Goal: Information Seeking & Learning: Find specific fact

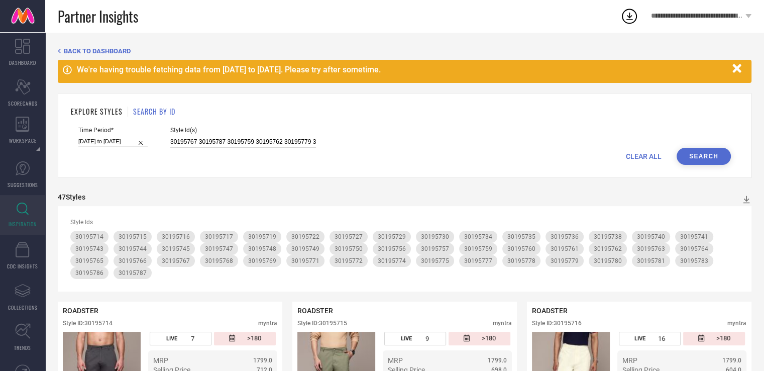
click at [259, 139] on input "30195767 30195787 30195759 30195762 30195779 30195747 30195736 30195715 3019573…" at bounding box center [243, 142] width 146 height 12
paste input "31058744 31319075 31319061 31058807 31058776 31058777 32591570 30435257 3131905…"
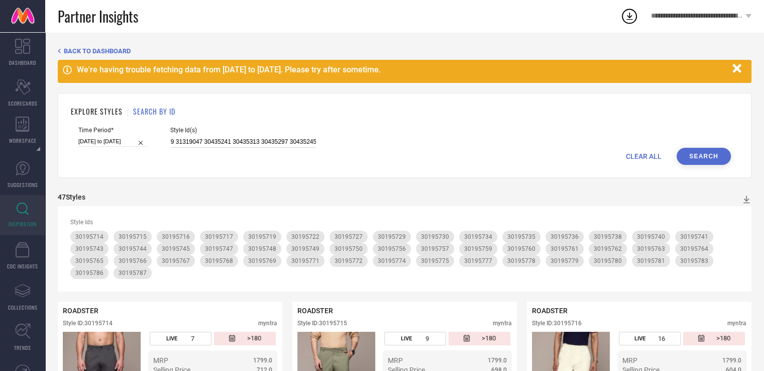
type input "31058744 31319075 31319061 31058807 31058776 31058777 32591570 30435257 3131905…"
click at [716, 159] on button "Search" at bounding box center [703, 156] width 54 height 17
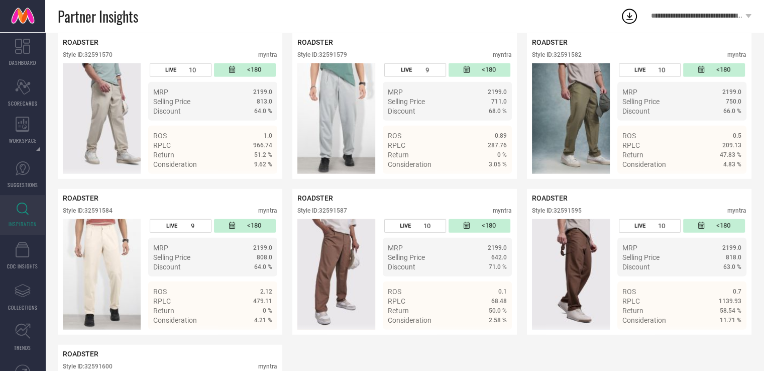
scroll to position [2438, 0]
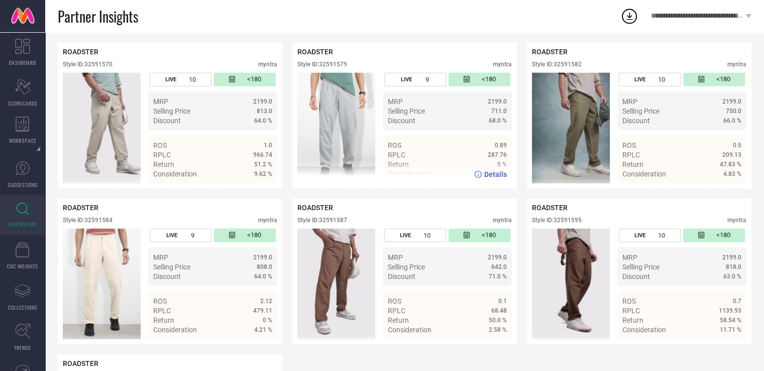
click at [327, 68] on div "Style ID: 32591579" at bounding box center [322, 64] width 50 height 7
copy div "32591579"
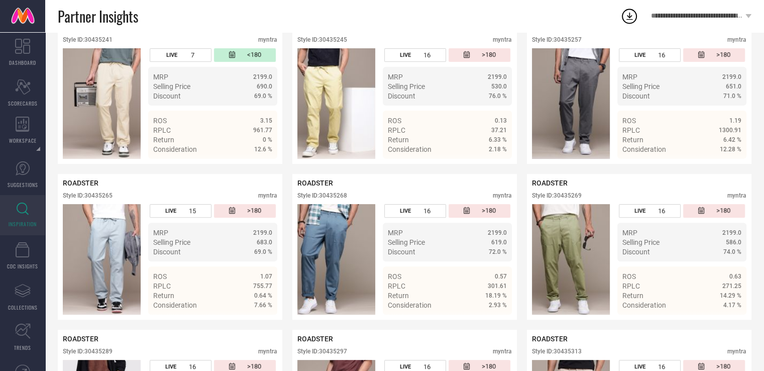
scroll to position [0, 0]
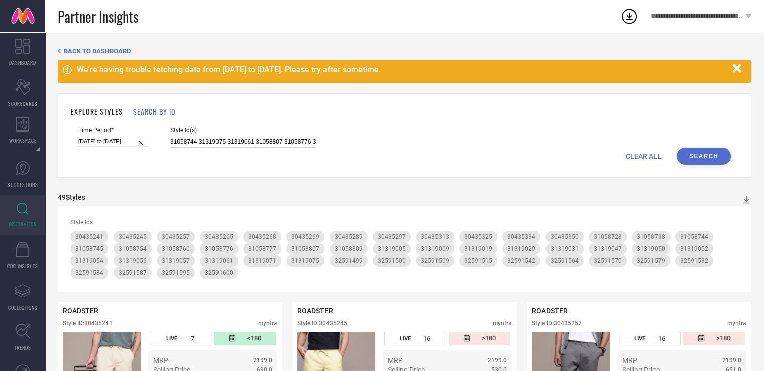
click at [210, 138] on input "31058744 31319075 31319061 31058807 31058776 31058777 32591570 30435257 3131905…" at bounding box center [243, 142] width 146 height 12
paste input "31319063 31319034 32341713 31319062 32341710 32341711 32341719 31058744 3131907…"
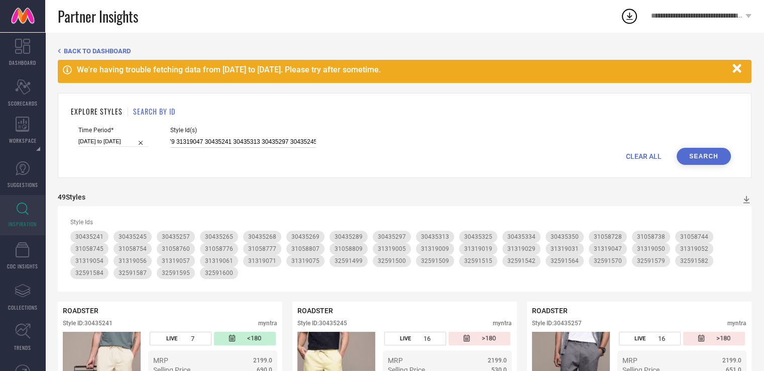
type input "31319063 31319034 32341713 31319062 32341710 32341711 32341719 31058744 3131907…"
click at [705, 152] on button "Search" at bounding box center [703, 156] width 54 height 17
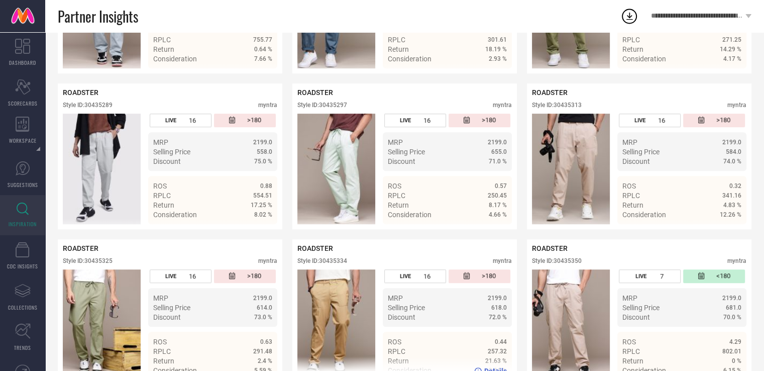
scroll to position [613, 0]
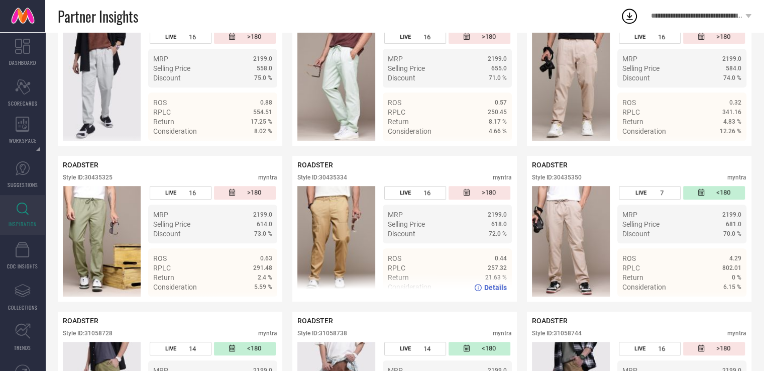
click at [343, 180] on div "Style ID: 30435334" at bounding box center [322, 177] width 50 height 7
copy div "30435334"
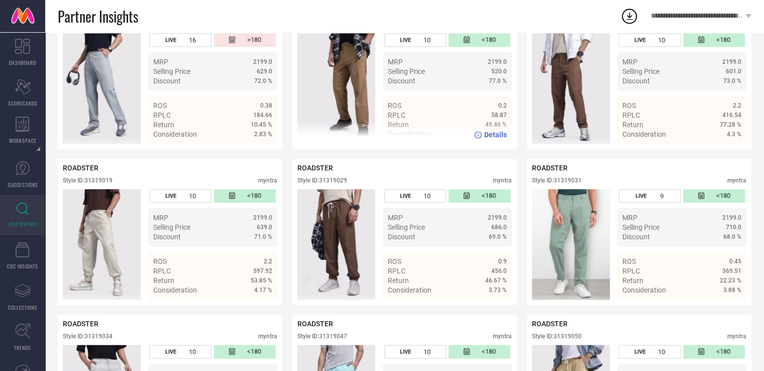
scroll to position [1389, 0]
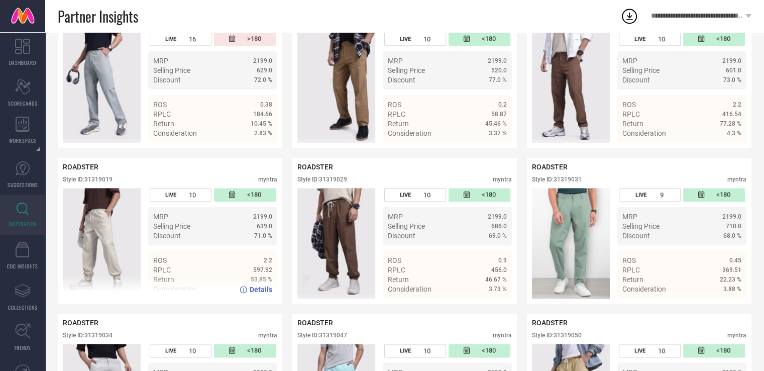
click at [108, 183] on div "Style ID: 31319019" at bounding box center [88, 179] width 50 height 7
copy div "31319019"
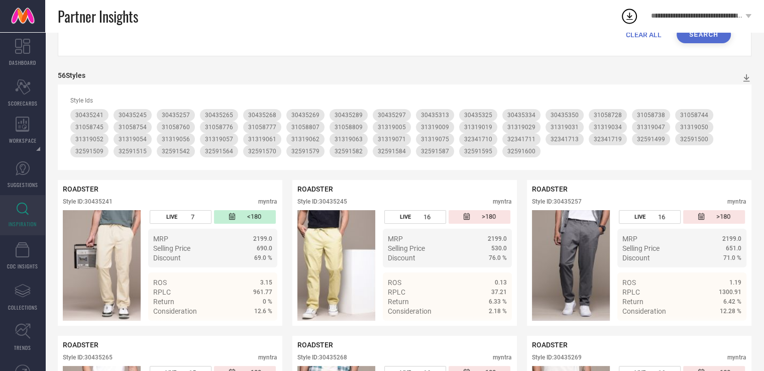
scroll to position [0, 0]
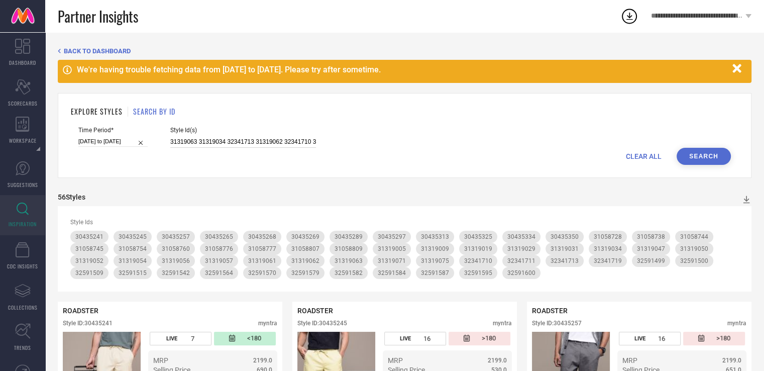
click at [223, 141] on input "31319063 31319034 32341713 31319062 32341710 32341711 32341719 31058744 3131907…" at bounding box center [243, 142] width 146 height 12
paste input "31842728 31842668 31842645 31842647 31842669 31842620 33842954 31842776 3259157…"
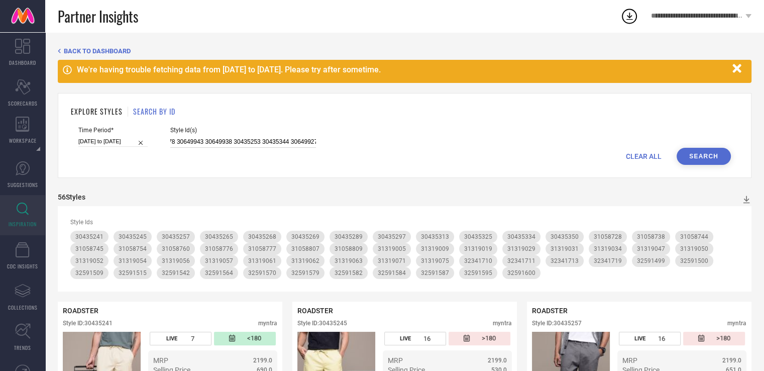
type input "31842728 31842668 31842645 31842647 31842669 31842620 33842954 31842776 3259157…"
click at [701, 155] on button "Search" at bounding box center [703, 156] width 54 height 17
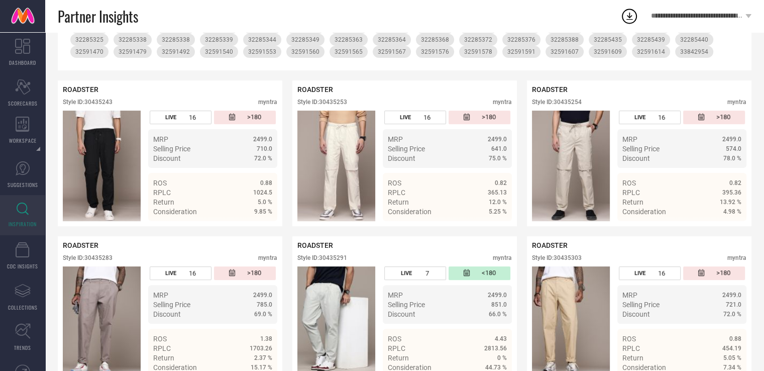
click at [491, 215] on div "Details" at bounding box center [404, 229] width 224 height 28
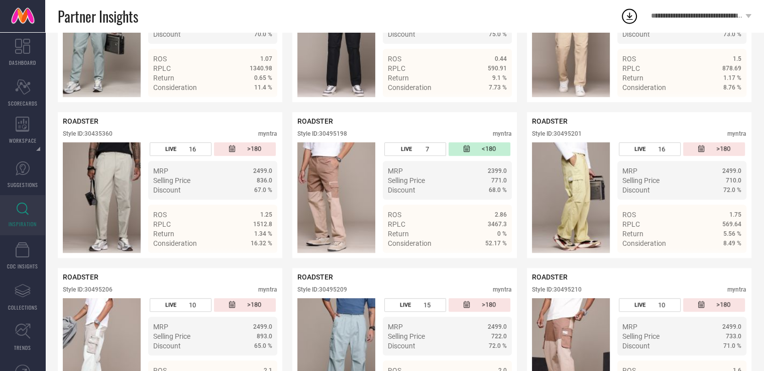
scroll to position [710, 0]
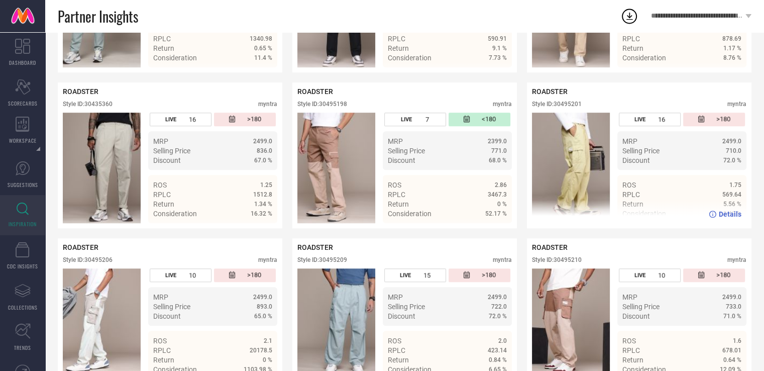
click at [567, 107] on div "Style ID: 30495201" at bounding box center [557, 103] width 50 height 7
copy div "30495201"
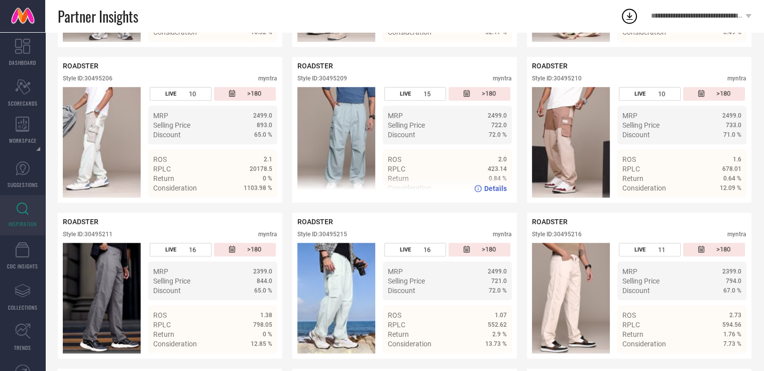
scroll to position [892, 0]
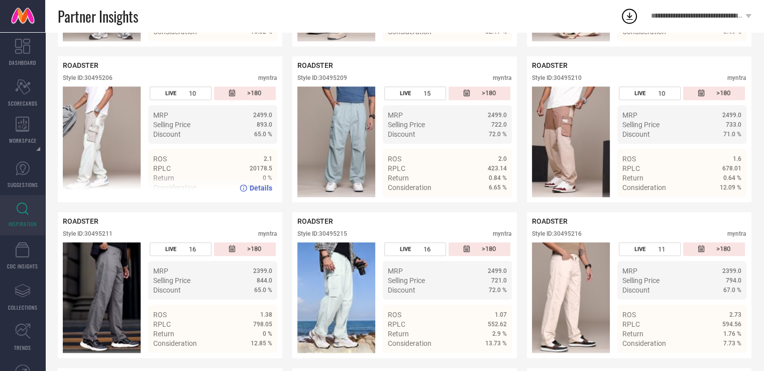
click at [111, 81] on div "Style ID: 30495206" at bounding box center [88, 77] width 50 height 7
copy div "30495206"
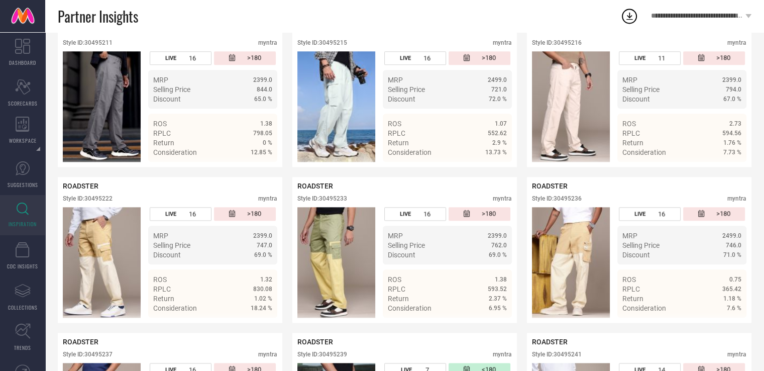
scroll to position [1082, 0]
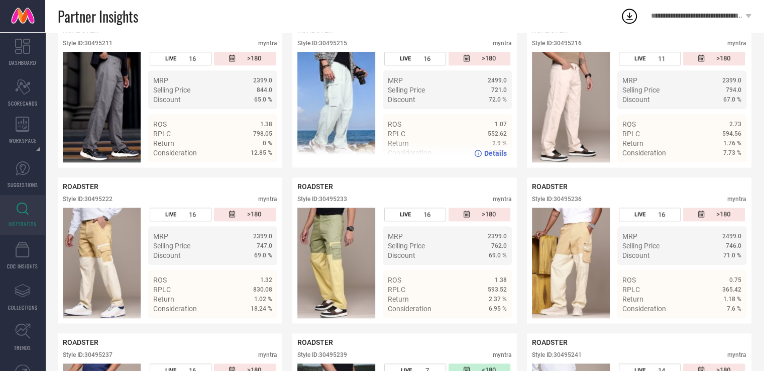
click at [334, 47] on div "Style ID: 30495215" at bounding box center [322, 43] width 50 height 7
copy div "30495215"
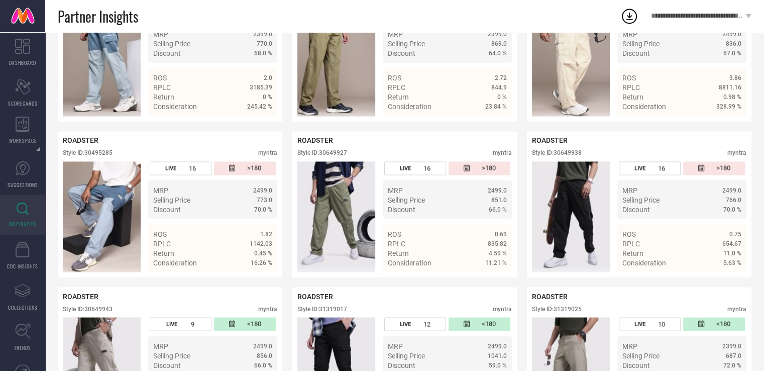
scroll to position [1852, 0]
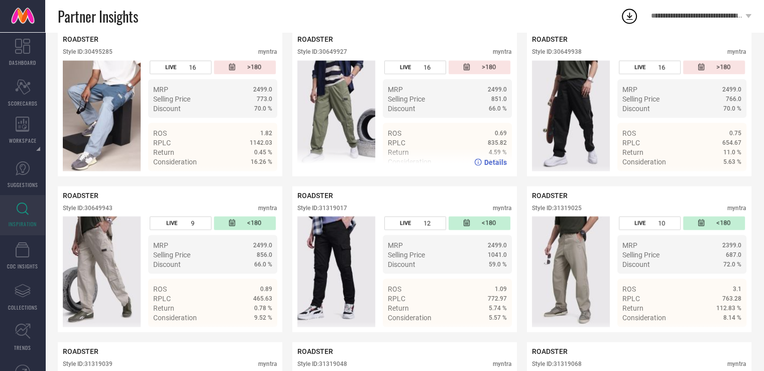
click at [338, 55] on div "Style ID: 30649927" at bounding box center [322, 51] width 50 height 7
copy div "30649927"
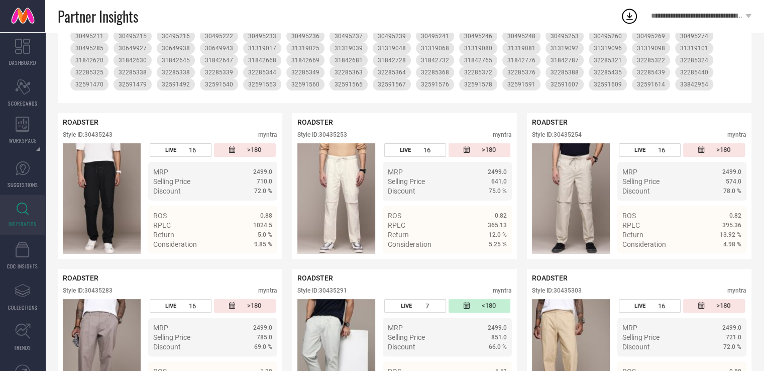
scroll to position [0, 0]
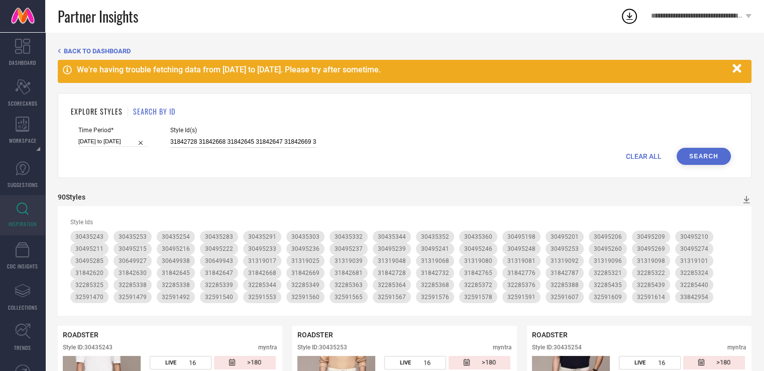
click at [258, 142] on input "31842728 31842668 31842645 31842647 31842669 31842620 33842954 31842776 3259157…" at bounding box center [243, 142] width 146 height 12
paste input "31842646 32591476 31842689 31842757 30495199 31842696 30495225 30495284 3184261…"
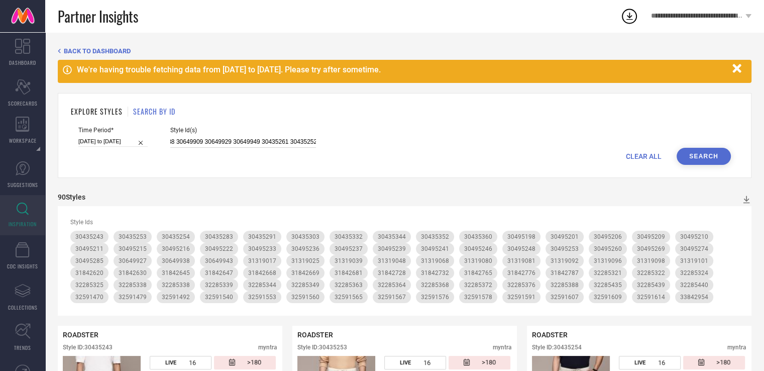
type input "31842646 32591476 31842689 31842757 30495199 31842696 30495225 30495284 3184261…"
click at [705, 156] on button "Search" at bounding box center [703, 156] width 54 height 17
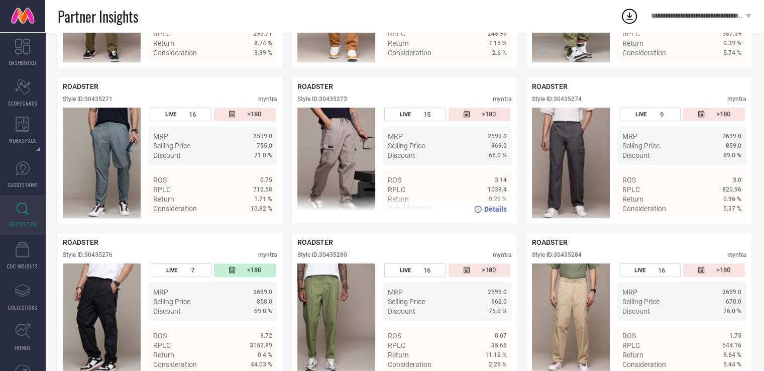
scroll to position [713, 0]
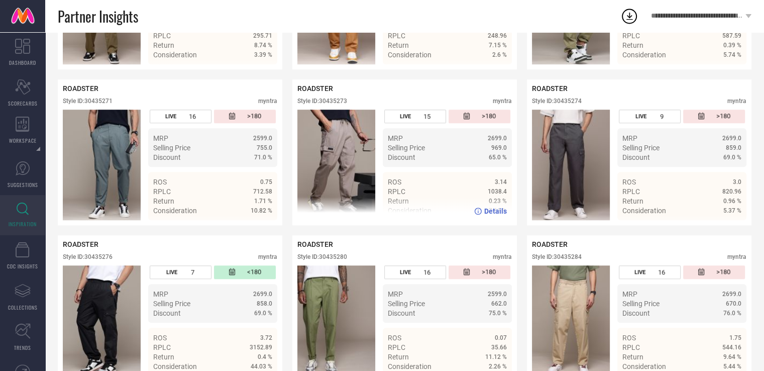
click at [333, 102] on div "Style ID: 30435273" at bounding box center [322, 100] width 50 height 7
copy div "30435273"
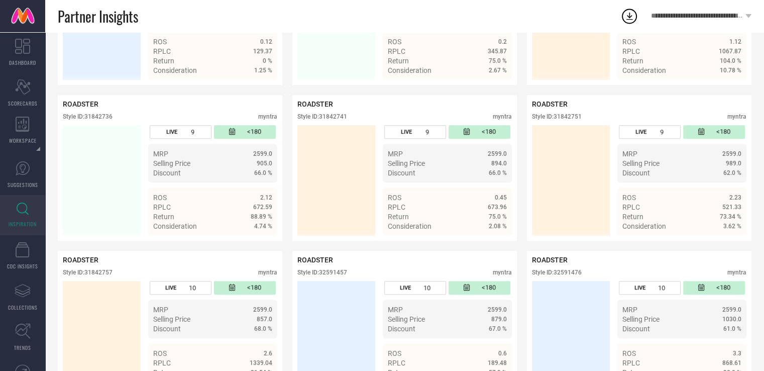
scroll to position [4275, 0]
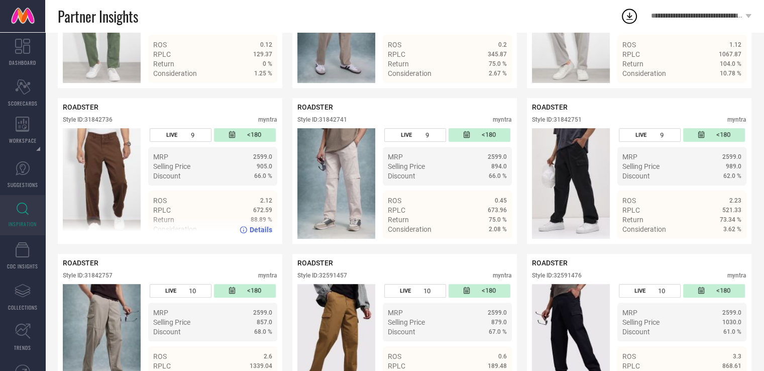
click at [109, 128] on div "ROADSTER Style ID: 31842736 myntra" at bounding box center [170, 115] width 214 height 25
copy div "31842736"
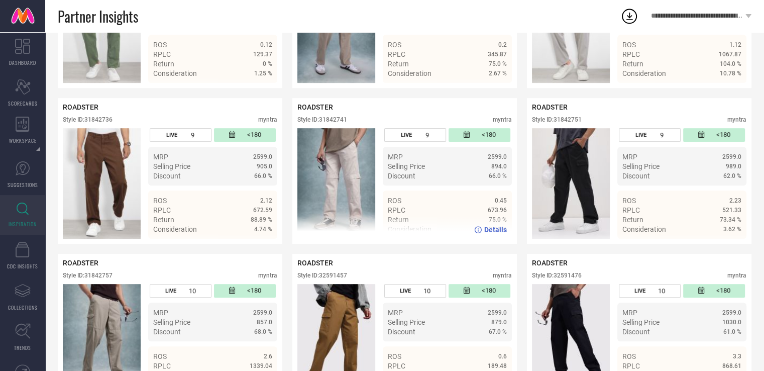
click at [329, 128] on div "ROADSTER Style ID: 31842741 myntra" at bounding box center [404, 115] width 214 height 25
copy div "31842741"
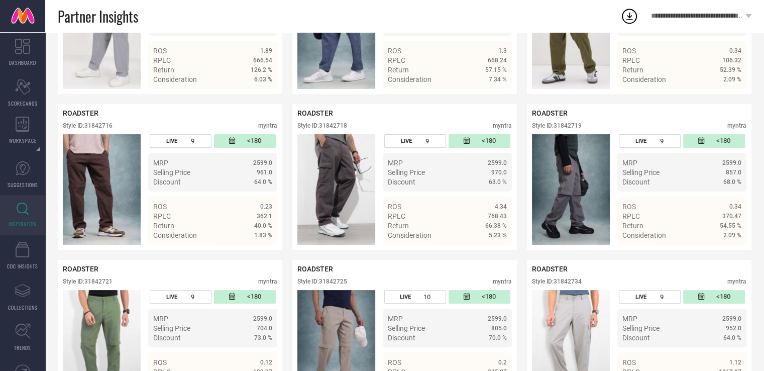
scroll to position [3957, 0]
click at [100, 130] on div "Style ID: 31842716" at bounding box center [88, 126] width 50 height 7
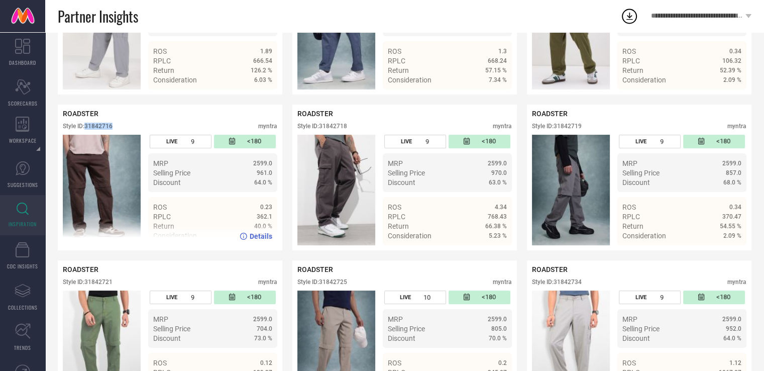
click at [100, 130] on div "Style ID: 31842716" at bounding box center [88, 126] width 50 height 7
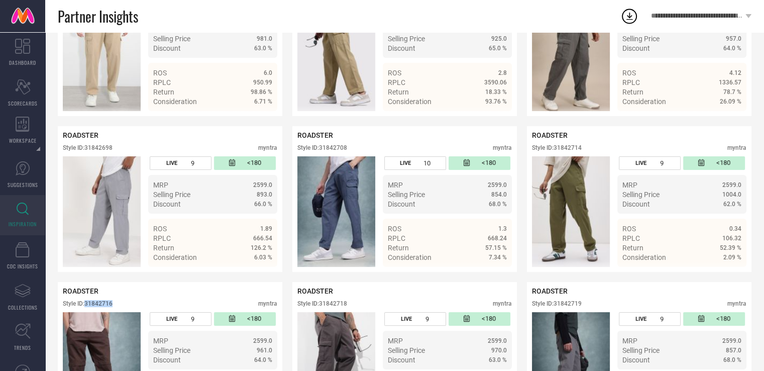
scroll to position [3779, 0]
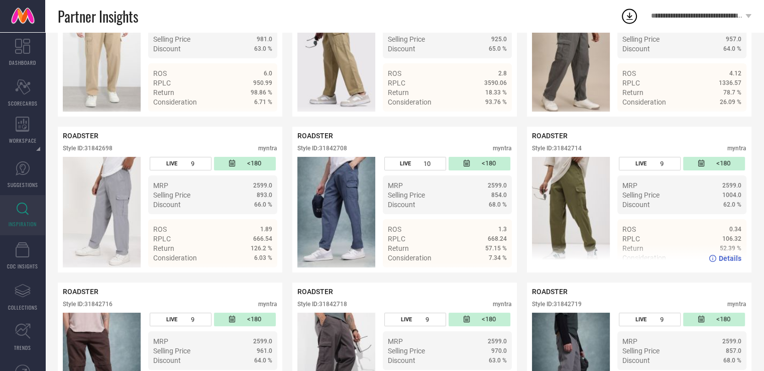
click at [571, 152] on div "Style ID: 31842714" at bounding box center [557, 148] width 50 height 7
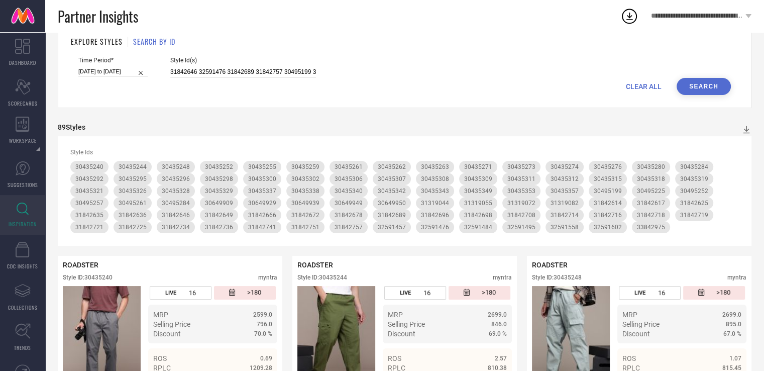
scroll to position [0, 0]
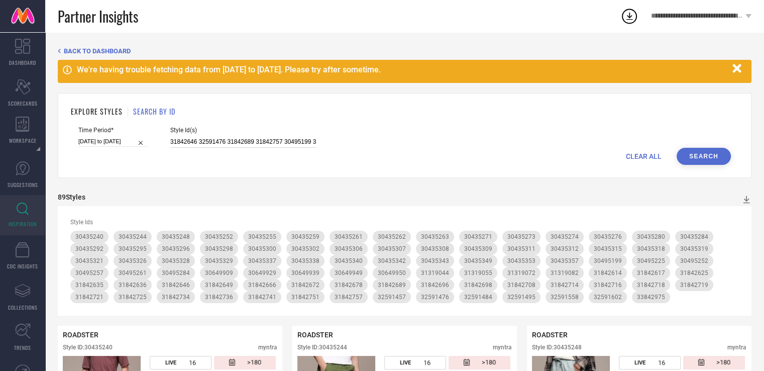
click at [252, 147] on input "31842646 32591476 31842689 31842757 30495199 31842696 30495225 30495284 3184261…" at bounding box center [243, 142] width 146 height 12
paste input "30495265 30435327 30495249 30495276 30495251 30435320 30435335 30495227 3049523…"
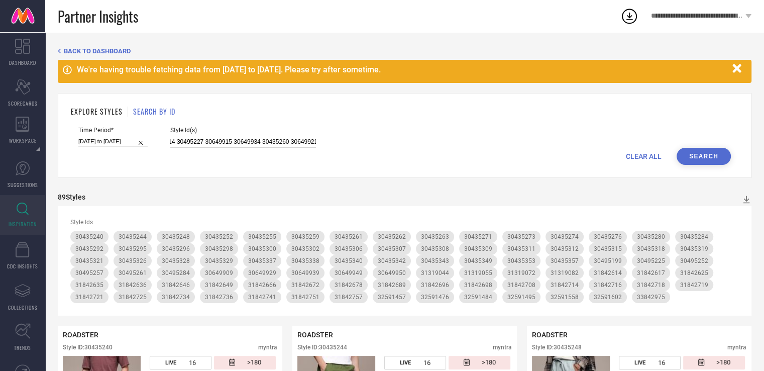
type input "30495265 30435327 30495249 30495276 30495251 30435320 30435335 30495227 3049523…"
click at [705, 152] on button "Search" at bounding box center [703, 156] width 54 height 17
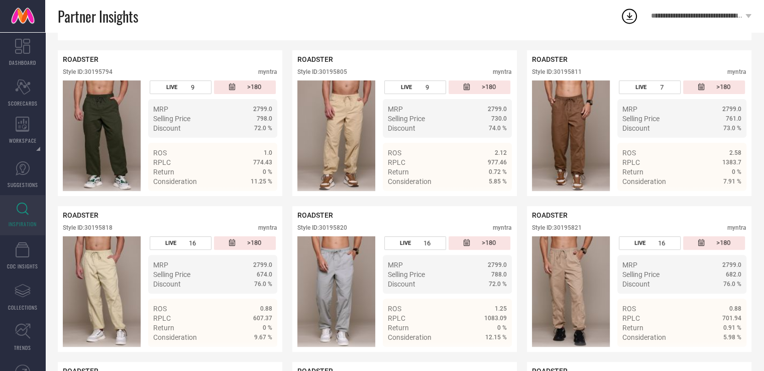
scroll to position [283, 0]
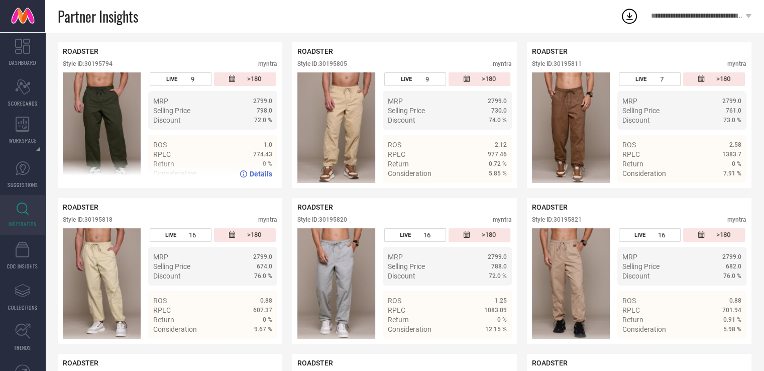
click at [94, 67] on div "Style ID: 30195794" at bounding box center [88, 63] width 50 height 7
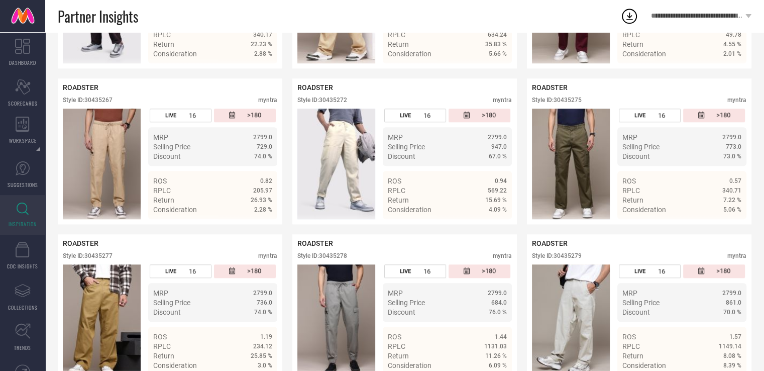
scroll to position [871, 0]
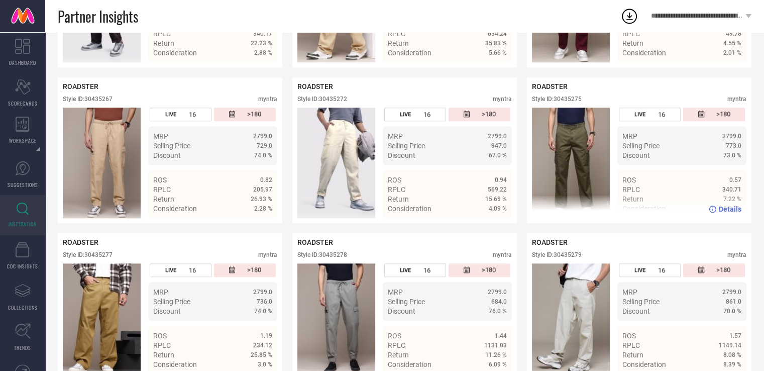
click at [564, 102] on div "Style ID: 30435275" at bounding box center [557, 98] width 50 height 7
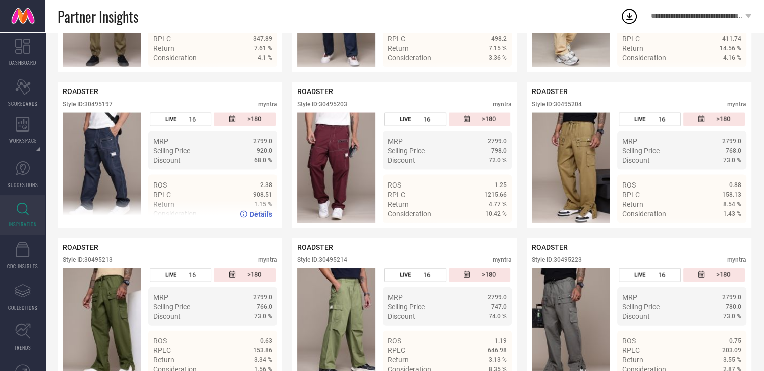
scroll to position [2131, 0]
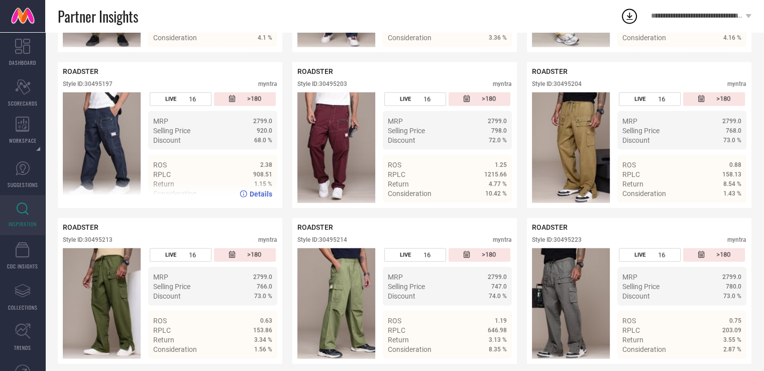
click at [102, 87] on div "Style ID: 30495197" at bounding box center [88, 83] width 50 height 7
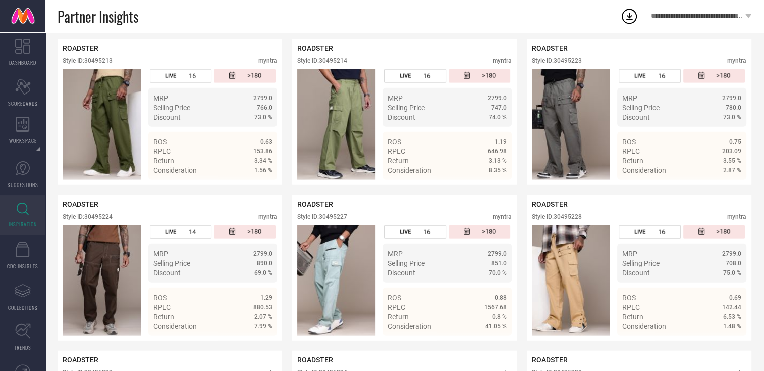
scroll to position [2313, 0]
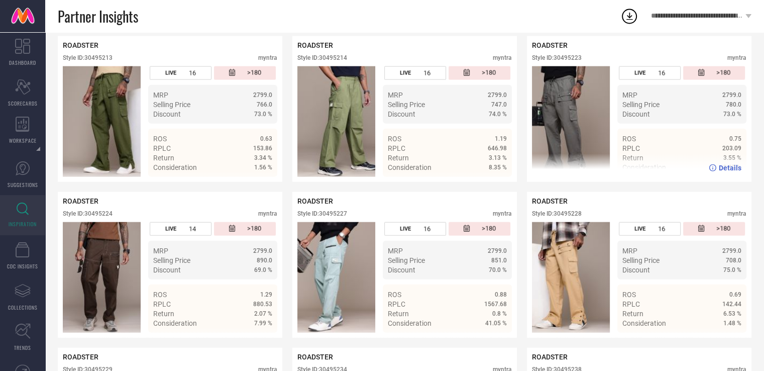
click at [564, 61] on div "Style ID: 30495223" at bounding box center [557, 57] width 50 height 7
